Goal: Information Seeking & Learning: Learn about a topic

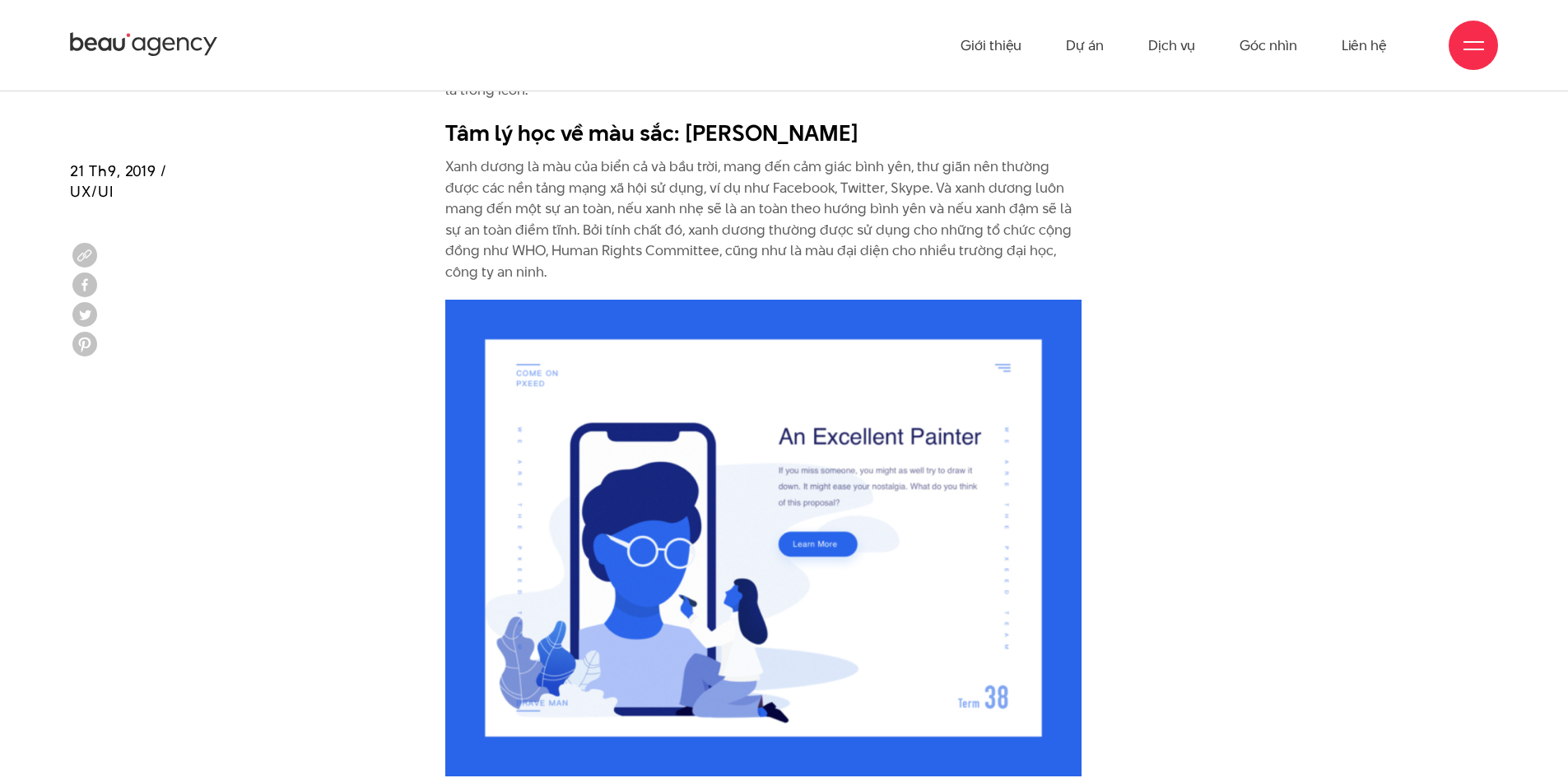
scroll to position [5337, 0]
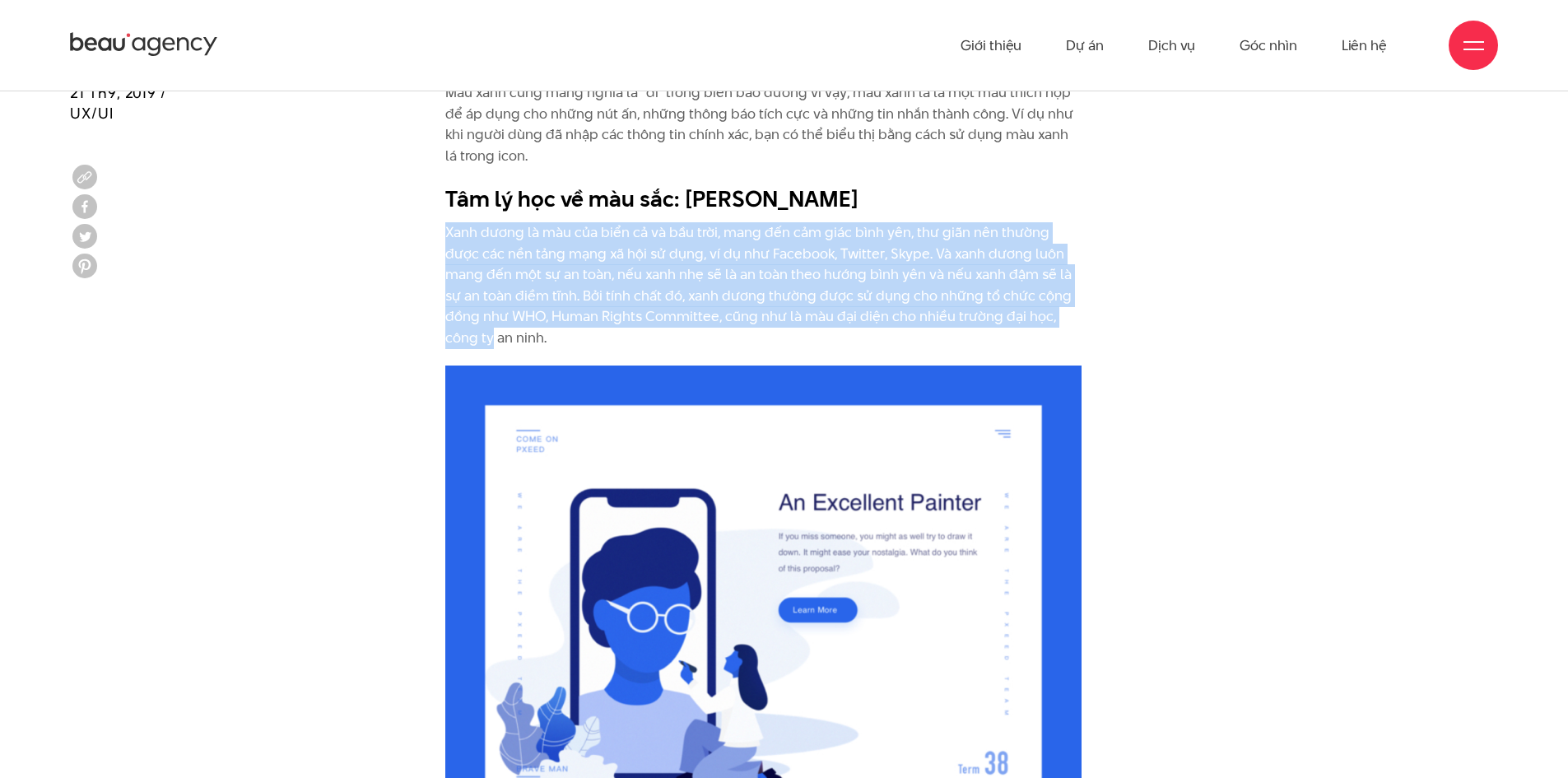
drag, startPoint x: 436, startPoint y: 227, endPoint x: 1064, endPoint y: 330, distance: 636.4
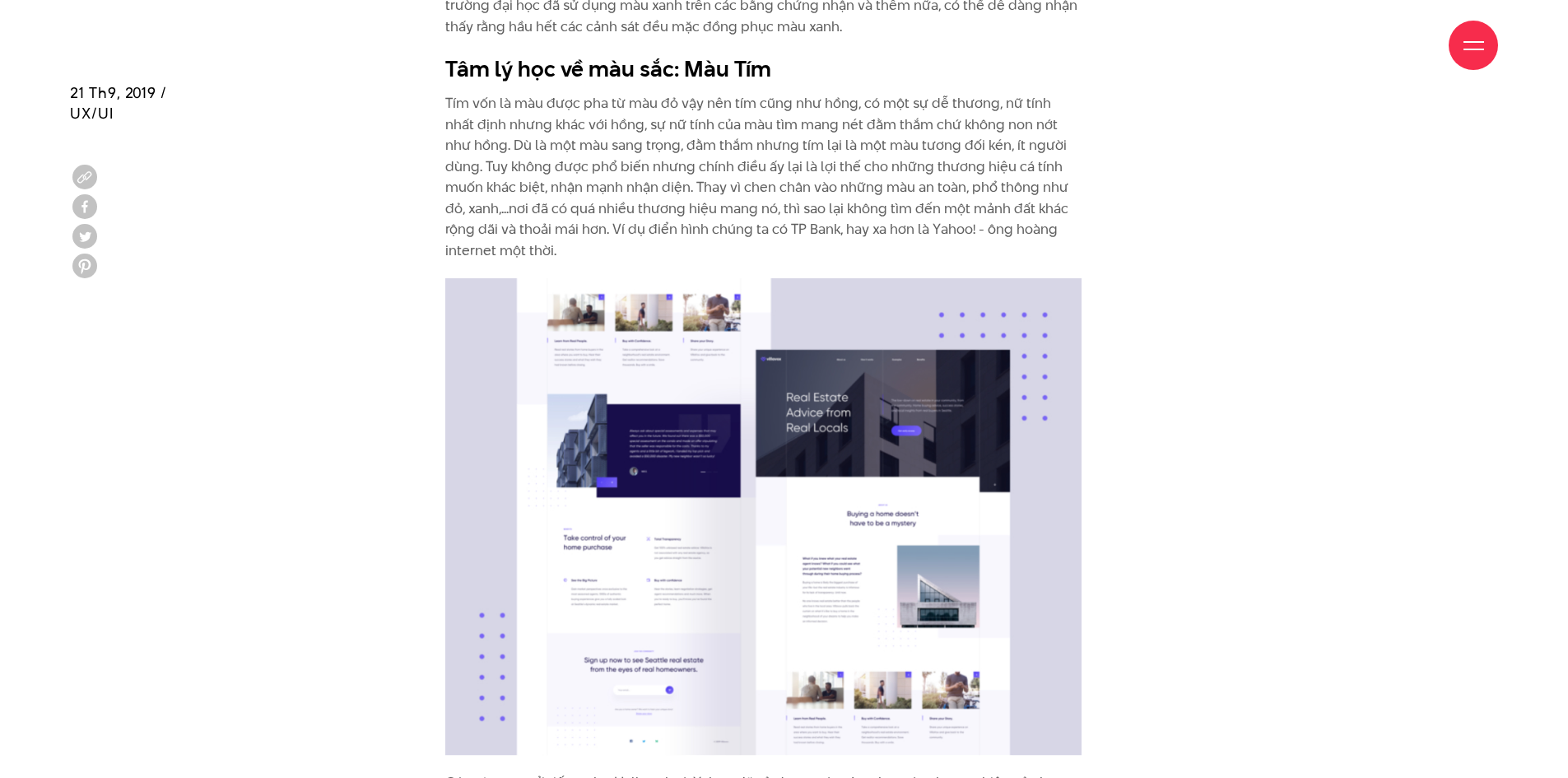
scroll to position [6159, 0]
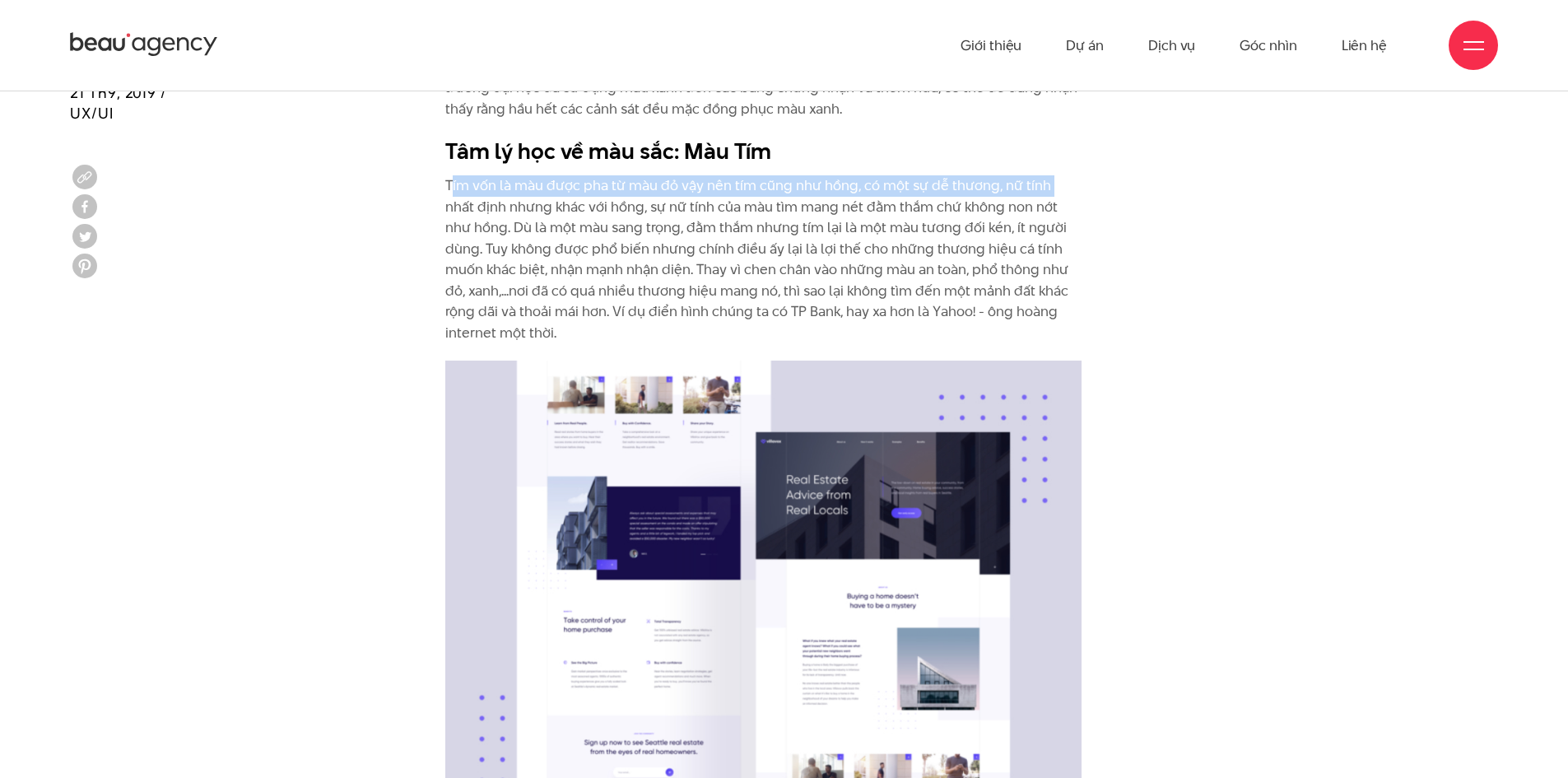
drag, startPoint x: 451, startPoint y: 175, endPoint x: 1050, endPoint y: 180, distance: 599.0
click at [1050, 180] on p "Tím vốn là màu được pha từ màu đỏ vậy nên tím cũng như hồng, có một sự dễ thươn…" at bounding box center [763, 259] width 636 height 169
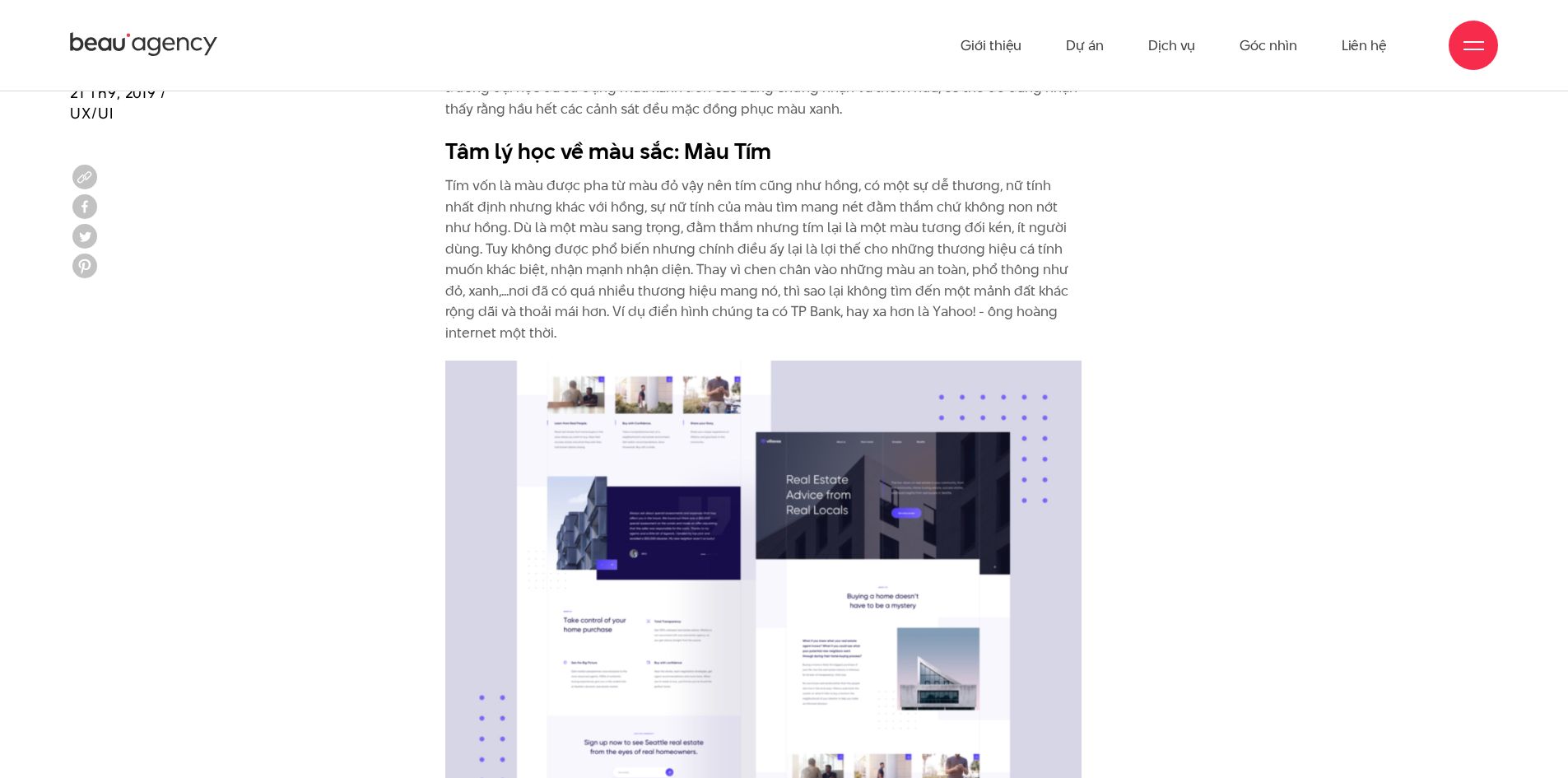
click at [745, 223] on p "Tím vốn là màu được pha từ màu đỏ vậy nên tím cũng như hồng, có một sự dễ thươn…" at bounding box center [763, 259] width 636 height 169
drag, startPoint x: 802, startPoint y: 208, endPoint x: 1050, endPoint y: 208, distance: 248.0
click at [1050, 208] on p "Tím vốn là màu được pha từ màu đỏ vậy nên tím cũng như hồng, có một sự dễ thươn…" at bounding box center [763, 259] width 636 height 169
click at [970, 246] on p "Tím vốn là màu được pha từ màu đỏ vậy nên tím cũng như hồng, có một sự dễ thươn…" at bounding box center [763, 259] width 636 height 169
drag, startPoint x: 463, startPoint y: 260, endPoint x: 1026, endPoint y: 249, distance: 563.1
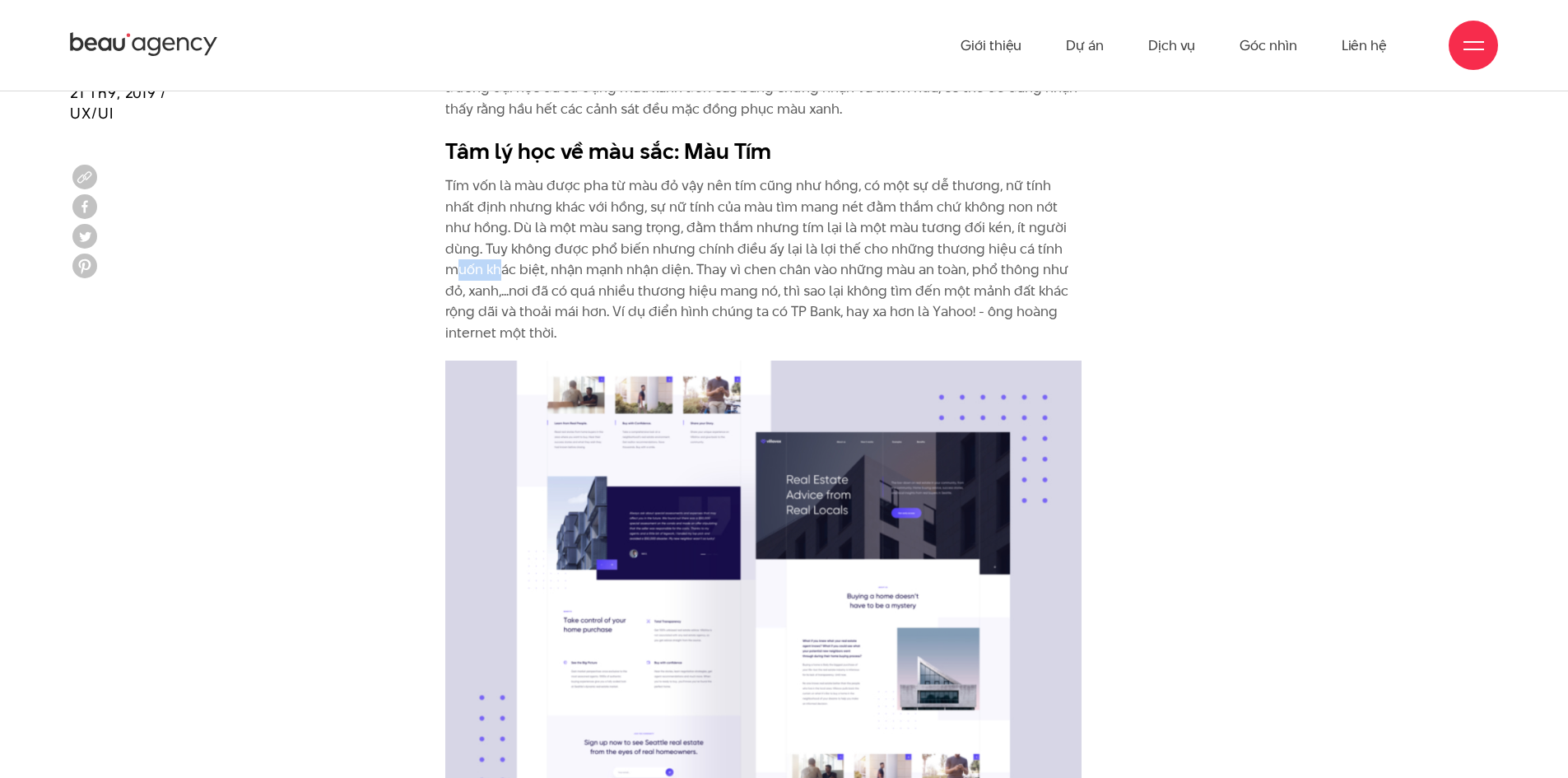
click at [1026, 249] on p "Tím vốn là màu được pha từ màu đỏ vậy nên tím cũng như hồng, có một sự dễ thươn…" at bounding box center [763, 259] width 636 height 169
click at [698, 284] on p "Tím vốn là màu được pha từ màu đỏ vậy nên tím cũng như hồng, có một sự dễ thươn…" at bounding box center [763, 259] width 636 height 169
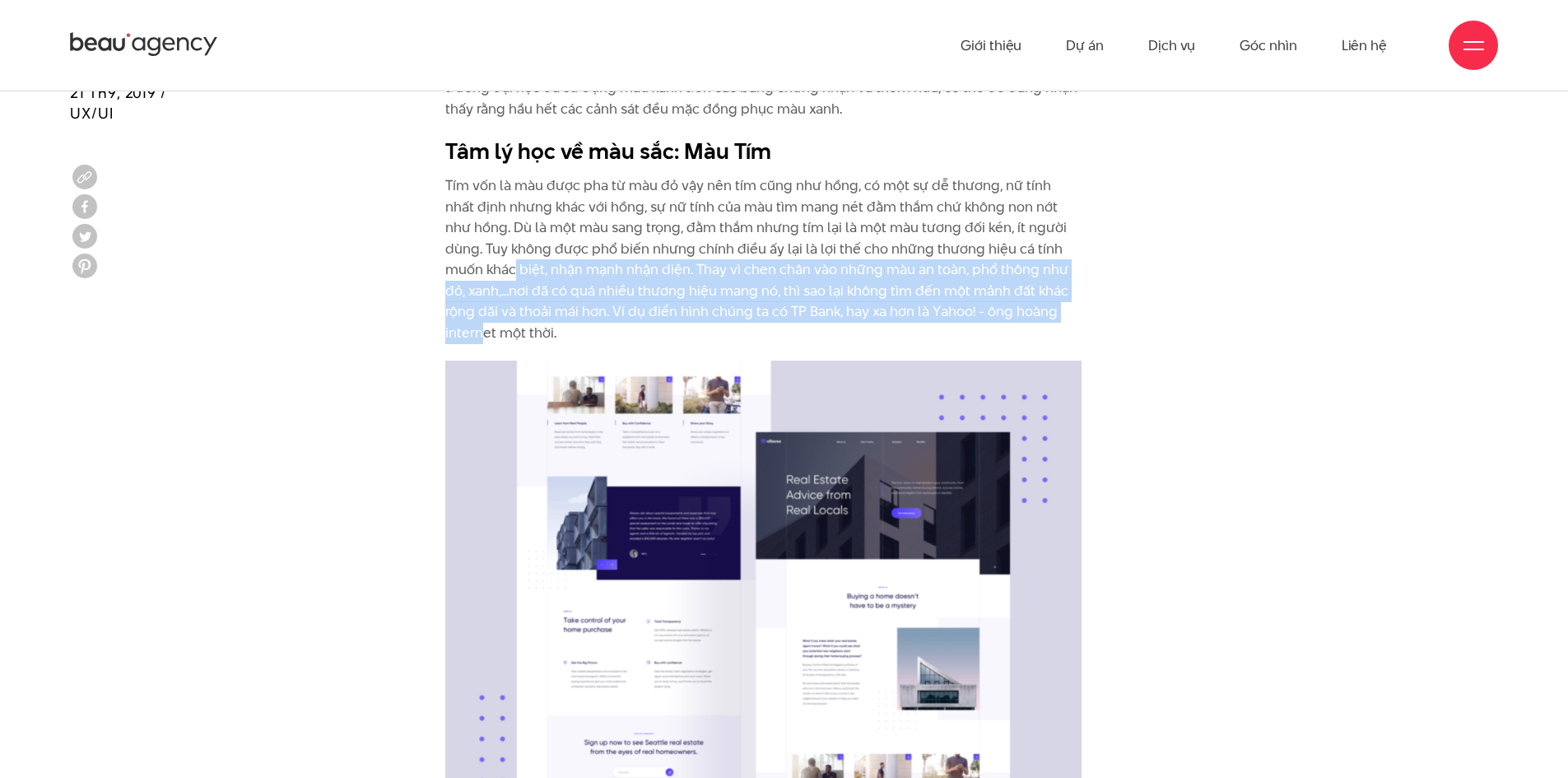
drag, startPoint x: 474, startPoint y: 264, endPoint x: 1063, endPoint y: 317, distance: 591.4
click at [1063, 317] on p "Tím vốn là màu được pha từ màu đỏ vậy nên tím cũng như hồng, có một sự dễ thươn…" at bounding box center [763, 259] width 636 height 169
click at [872, 309] on p "Tím vốn là màu được pha từ màu đỏ vậy nên tím cũng như hồng, có một sự dễ thươn…" at bounding box center [763, 259] width 636 height 169
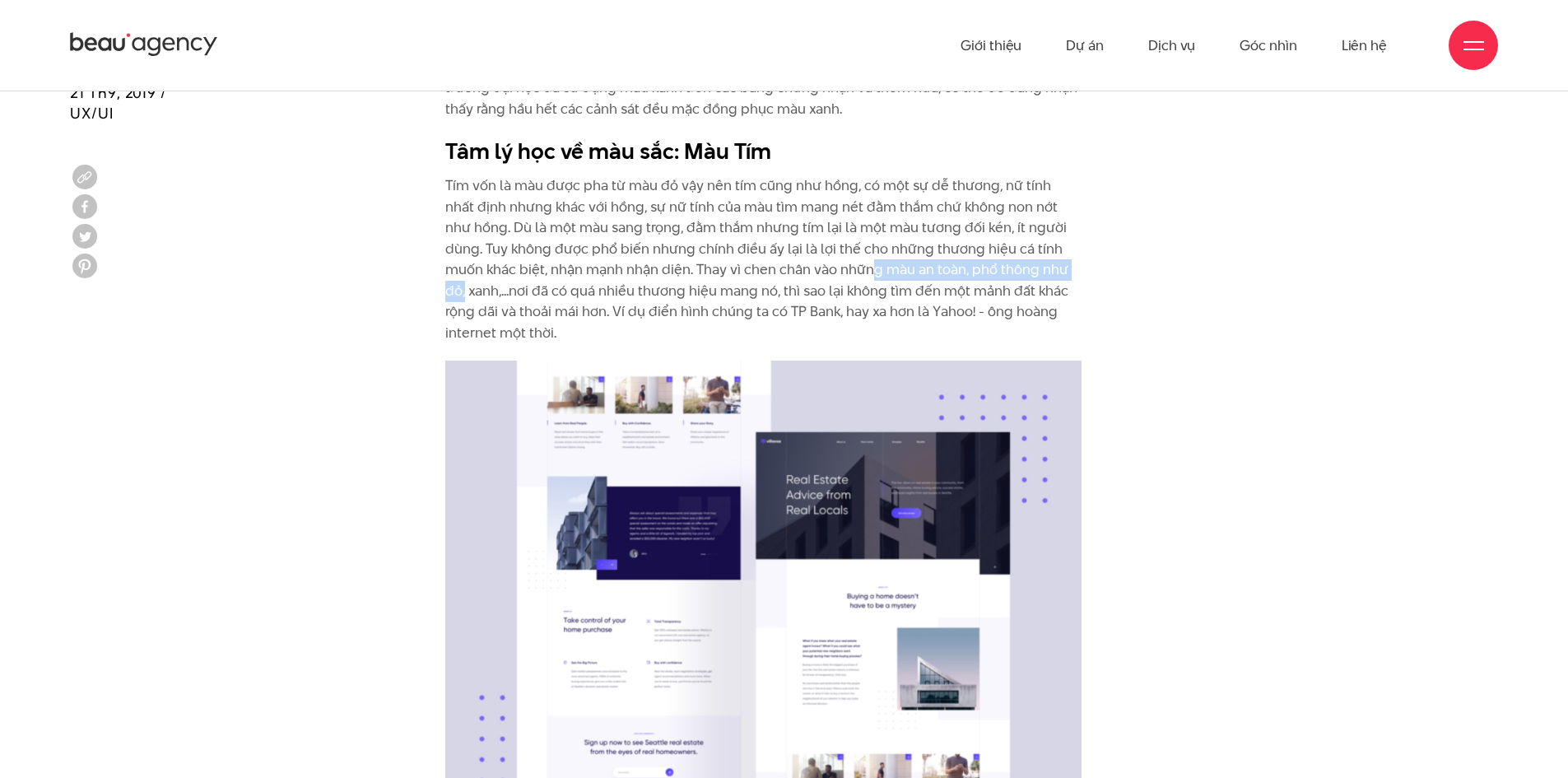
drag, startPoint x: 837, startPoint y: 276, endPoint x: 1064, endPoint y: 274, distance: 227.0
click at [1064, 274] on p "Tím vốn là màu được pha từ màu đỏ vậy nên tím cũng như hồng, có một sự dễ thươn…" at bounding box center [763, 259] width 636 height 169
click at [806, 276] on p "Tím vốn là màu được pha từ màu đỏ vậy nên tím cũng như hồng, có một sự dễ thươn…" at bounding box center [763, 259] width 636 height 169
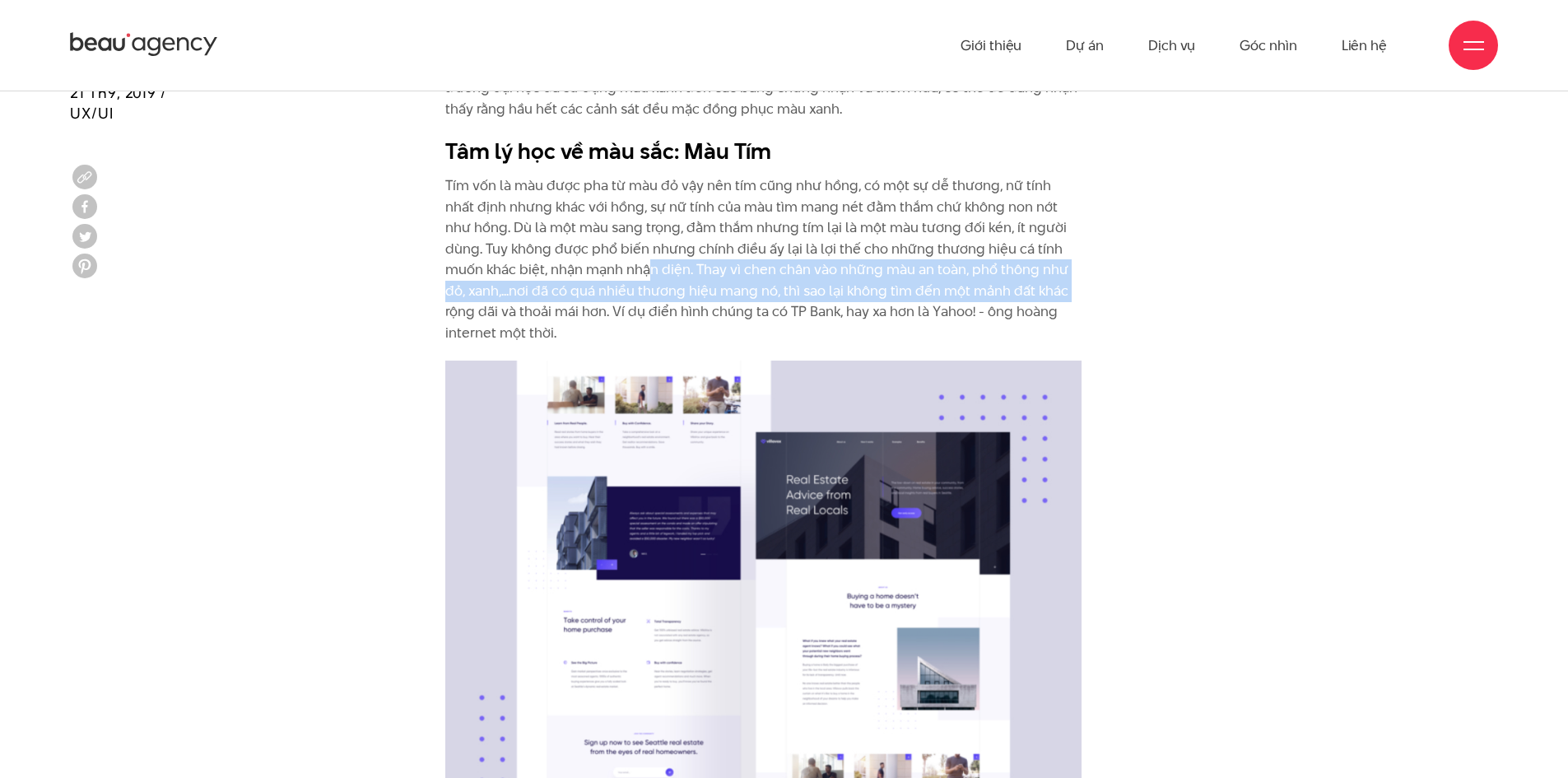
drag, startPoint x: 613, startPoint y: 267, endPoint x: 1045, endPoint y: 295, distance: 432.9
click at [1045, 295] on p "Tím vốn là màu được pha từ màu đỏ vậy nên tím cũng như hồng, có một sự dễ thươn…" at bounding box center [763, 259] width 636 height 169
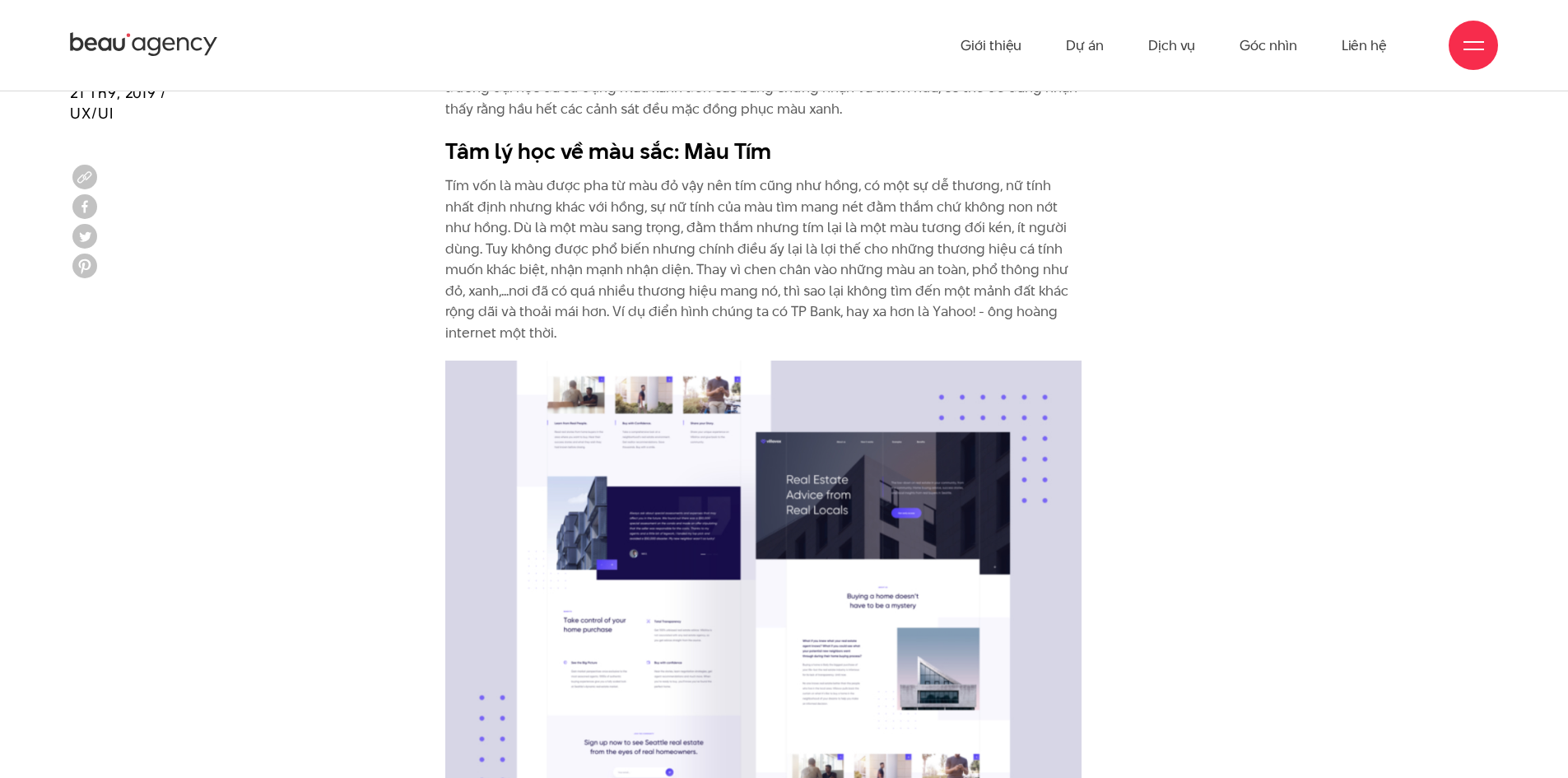
click at [701, 242] on p "Tím vốn là màu được pha từ màu đỏ vậy nên tím cũng như hồng, có một sự dễ thươn…" at bounding box center [763, 259] width 636 height 169
drag, startPoint x: 522, startPoint y: 231, endPoint x: 902, endPoint y: 227, distance: 380.0
click at [902, 227] on p "Tím vốn là màu được pha từ màu đỏ vậy nên tím cũng như hồng, có một sự dễ thươn…" at bounding box center [763, 259] width 636 height 169
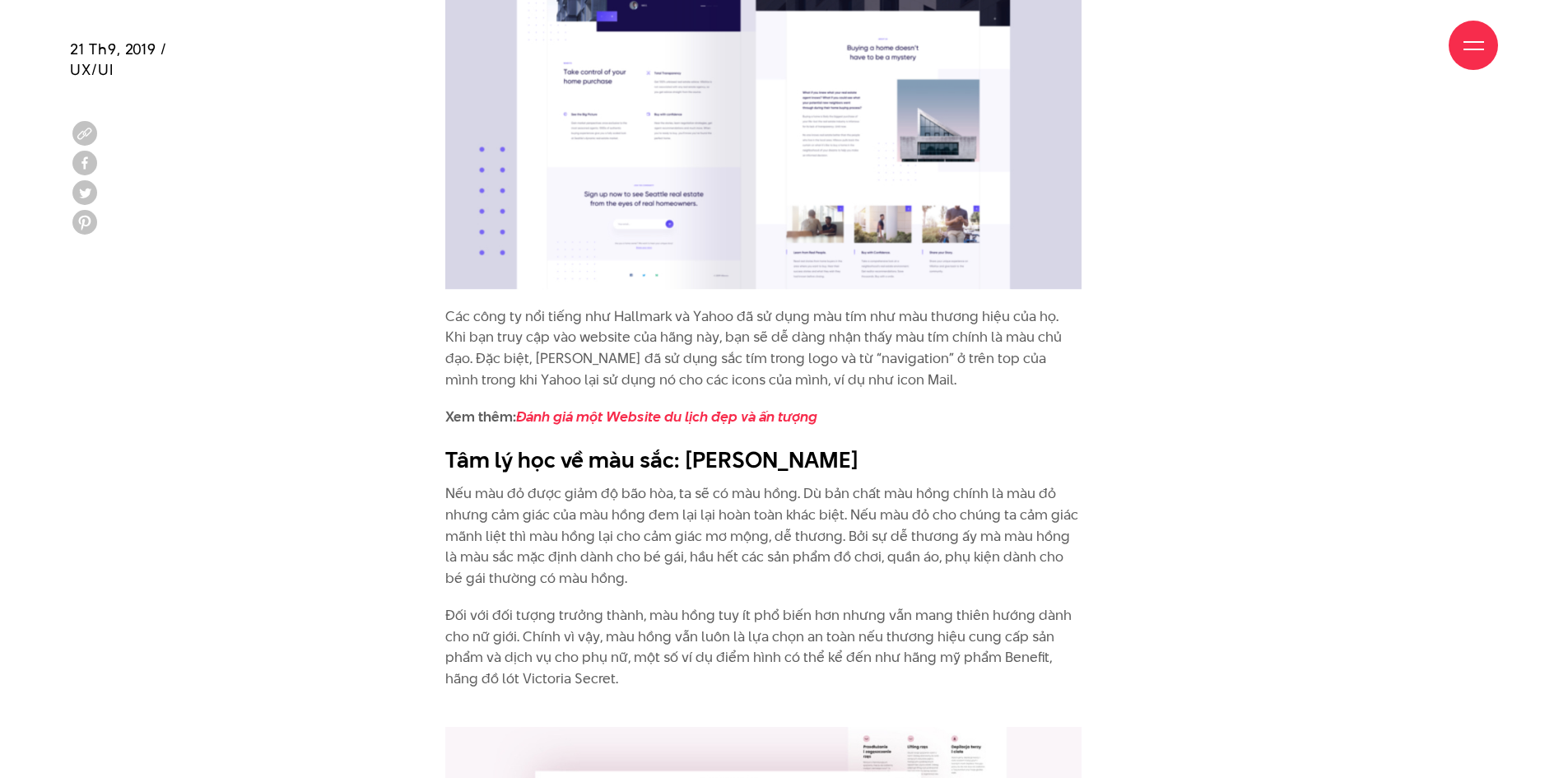
scroll to position [6900, 0]
